Goal: Task Accomplishment & Management: Use online tool/utility

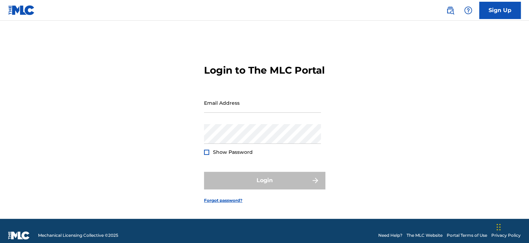
type input "[EMAIL_ADDRESS][DOMAIN_NAME]"
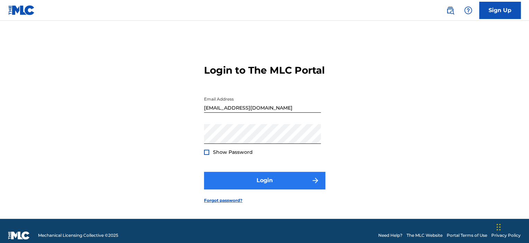
click at [226, 189] on div "Login" at bounding box center [264, 180] width 121 height 17
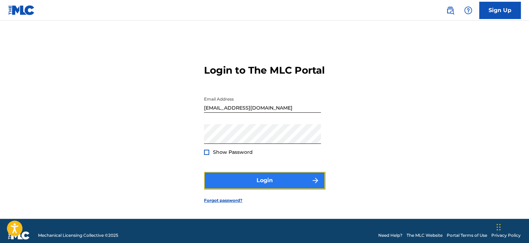
click at [226, 189] on button "Login" at bounding box center [264, 180] width 121 height 17
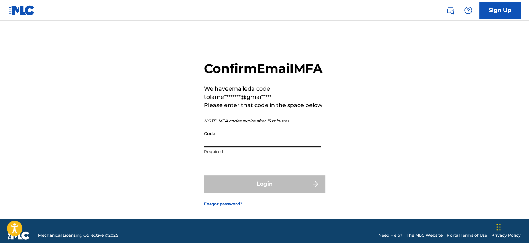
click at [238, 147] on input "Code" at bounding box center [262, 138] width 117 height 20
paste input "219144"
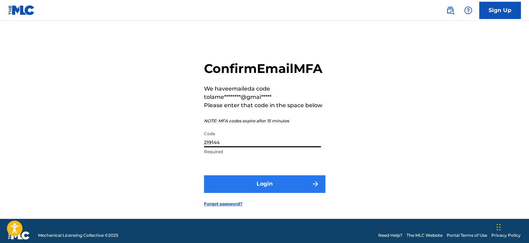
type input "219144"
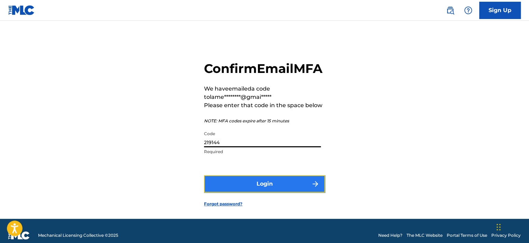
click at [226, 193] on button "Login" at bounding box center [264, 183] width 121 height 17
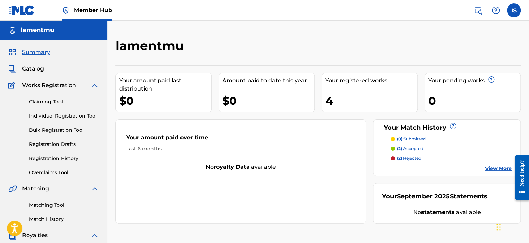
click at [26, 62] on div "Summary Catalog Works Registration Claiming Tool Individual Registration Tool B…" at bounding box center [53, 218] width 107 height 356
click at [29, 74] on div "Summary Catalog Works Registration Claiming Tool Individual Registration Tool B…" at bounding box center [53, 218] width 107 height 356
click at [24, 70] on span "Catalog" at bounding box center [33, 69] width 22 height 8
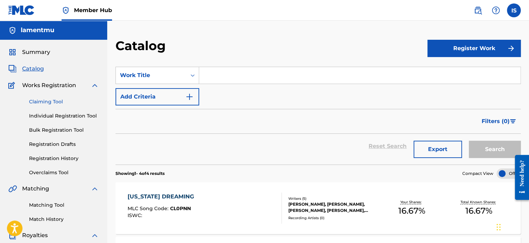
click at [64, 99] on link "Claiming Tool" at bounding box center [64, 101] width 70 height 7
